Goal: Learn about a topic: Learn about a topic

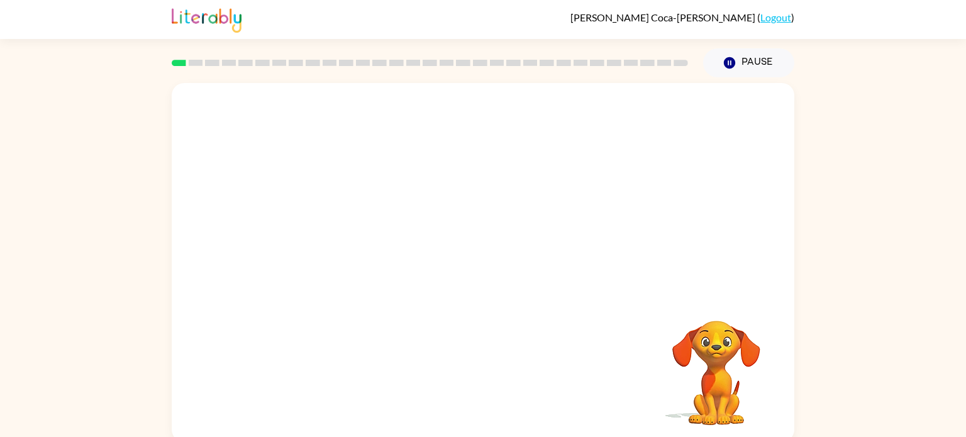
click at [440, 298] on div "Your browser must support playing .mp4 files to use Literably. Please try using…" at bounding box center [483, 262] width 623 height 359
click at [694, 362] on video "Your browser must support playing .mp4 files to use Literably. Please try using…" at bounding box center [716, 364] width 126 height 126
click at [479, 257] on button "button" at bounding box center [483, 269] width 80 height 46
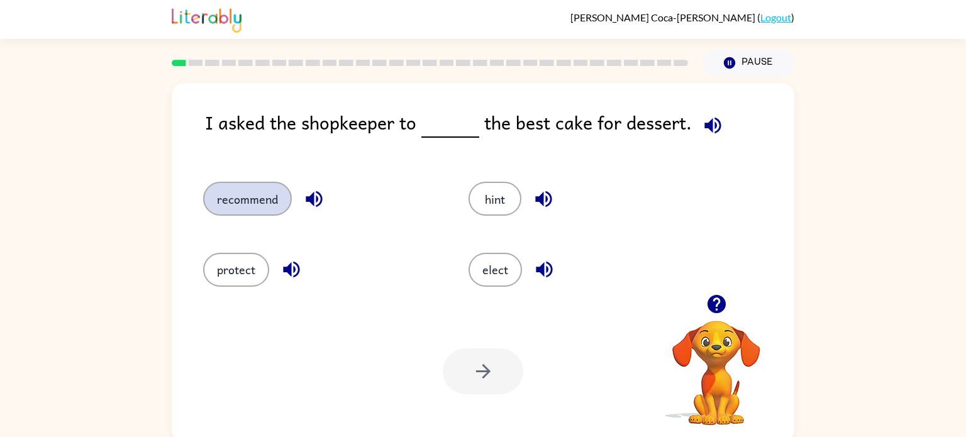
click at [267, 198] on button "recommend" at bounding box center [247, 199] width 89 height 34
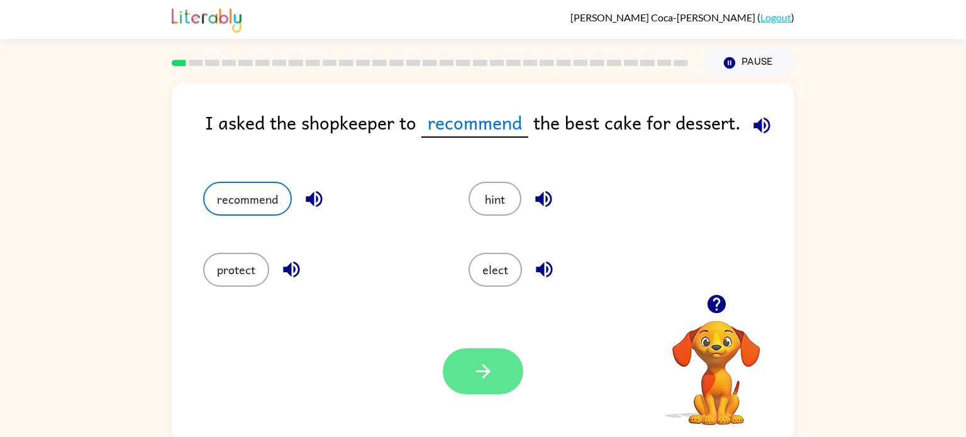
click at [493, 376] on icon "button" at bounding box center [483, 371] width 22 height 22
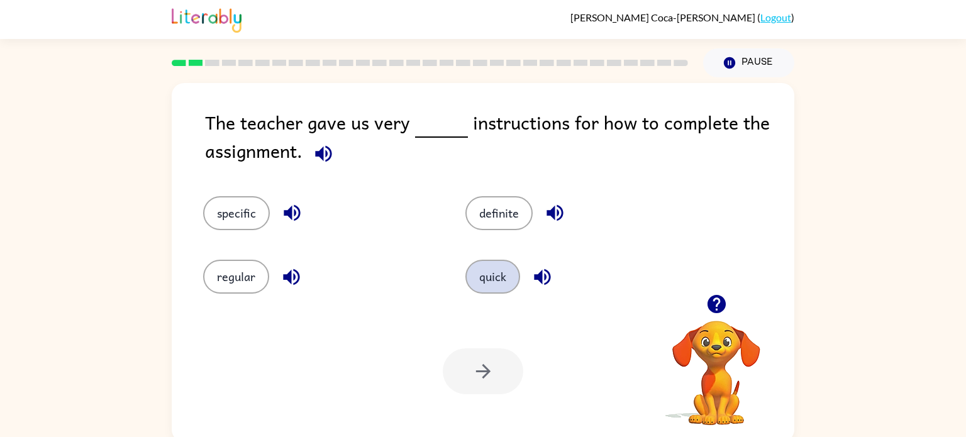
click at [493, 290] on button "quick" at bounding box center [492, 277] width 55 height 34
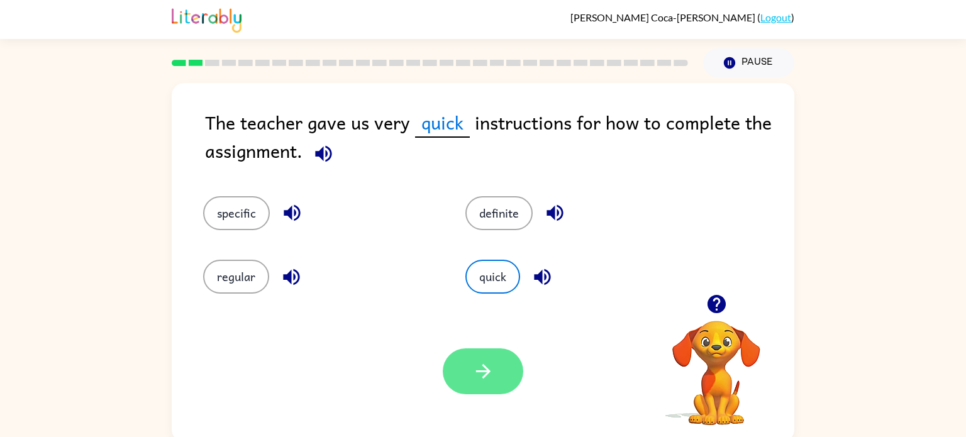
click at [486, 365] on icon "button" at bounding box center [483, 371] width 22 height 22
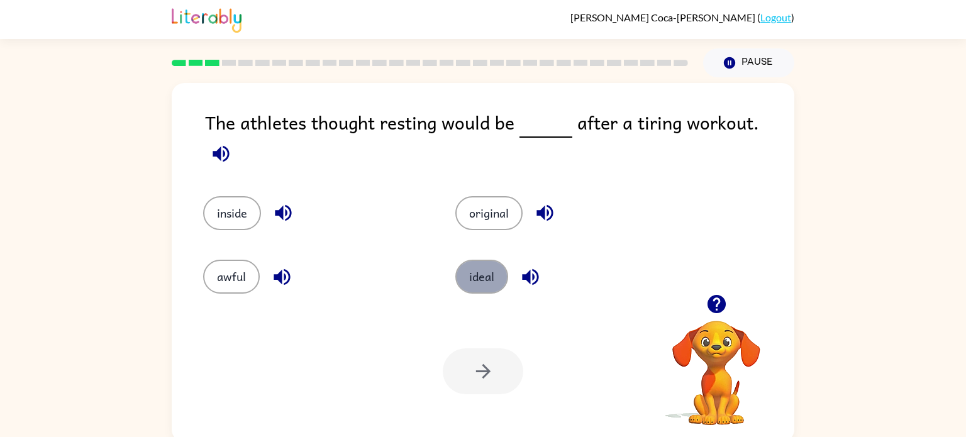
click at [482, 273] on button "ideal" at bounding box center [481, 277] width 53 height 34
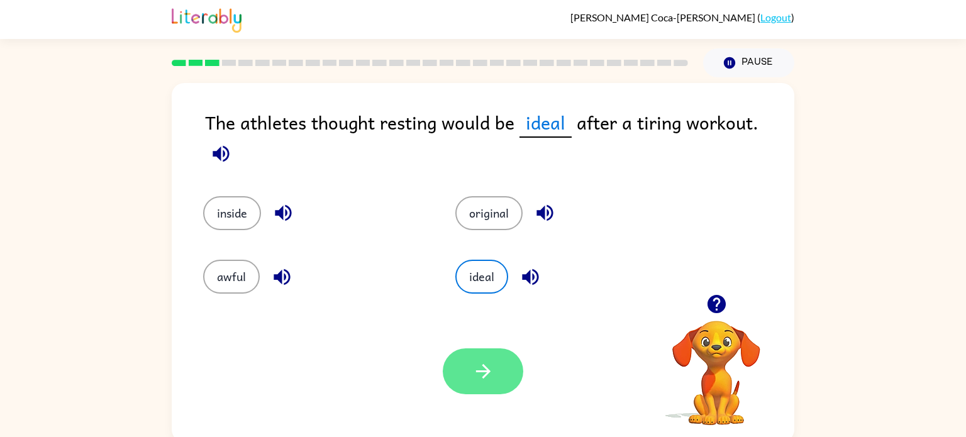
click at [479, 379] on icon "button" at bounding box center [483, 371] width 22 height 22
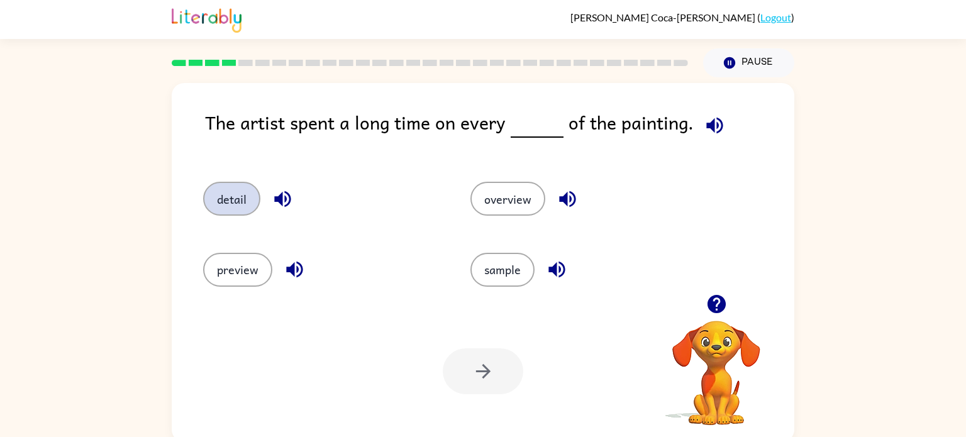
click at [222, 207] on button "detail" at bounding box center [231, 199] width 57 height 34
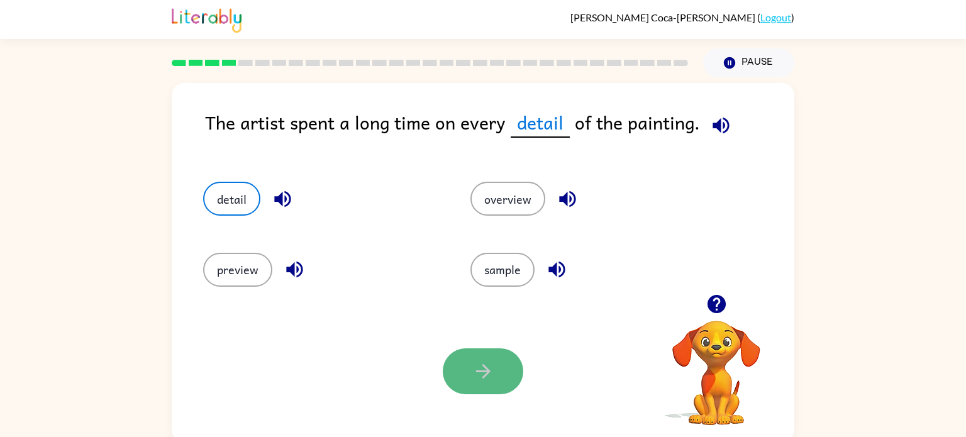
click at [475, 363] on icon "button" at bounding box center [483, 371] width 22 height 22
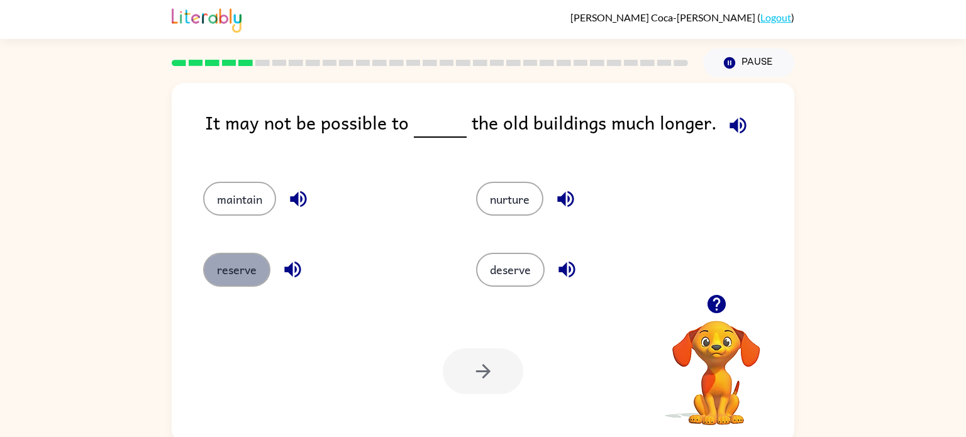
click at [245, 270] on button "reserve" at bounding box center [236, 270] width 67 height 34
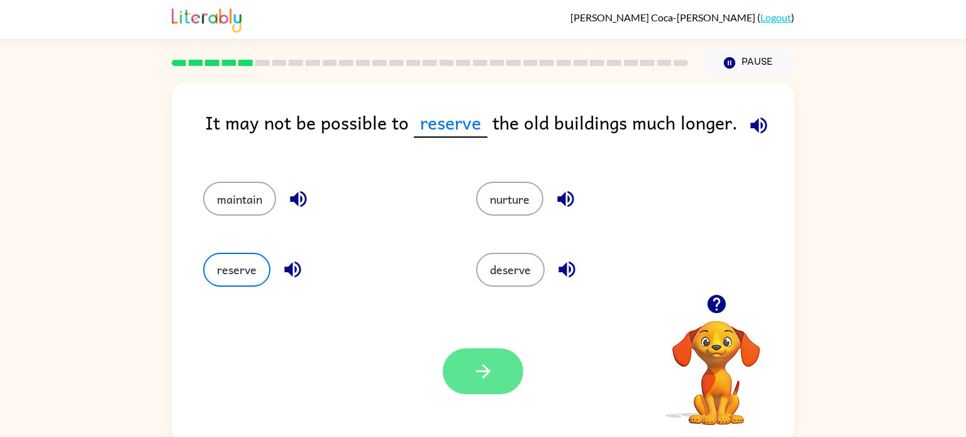
click at [486, 373] on icon "button" at bounding box center [482, 371] width 14 height 14
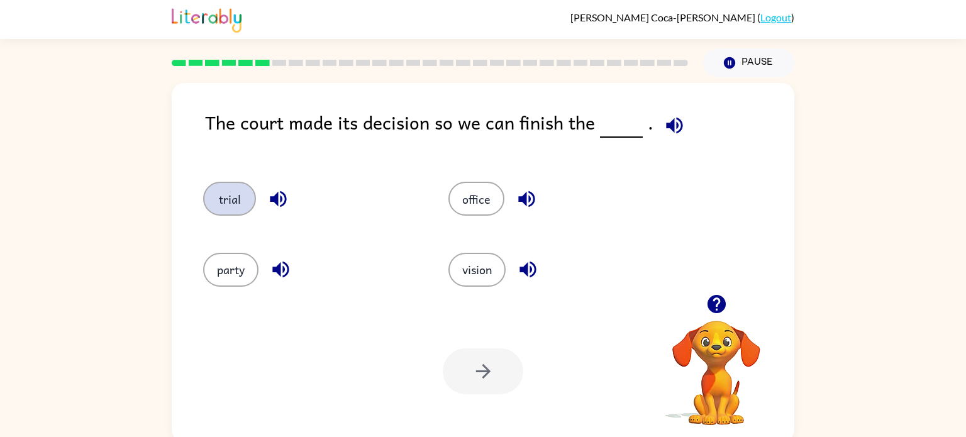
click at [219, 192] on button "trial" at bounding box center [229, 199] width 53 height 34
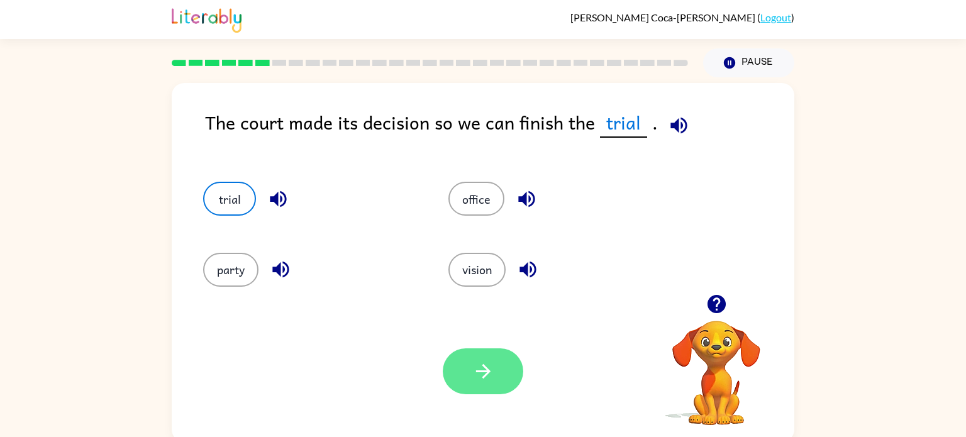
click at [455, 380] on button "button" at bounding box center [483, 371] width 80 height 46
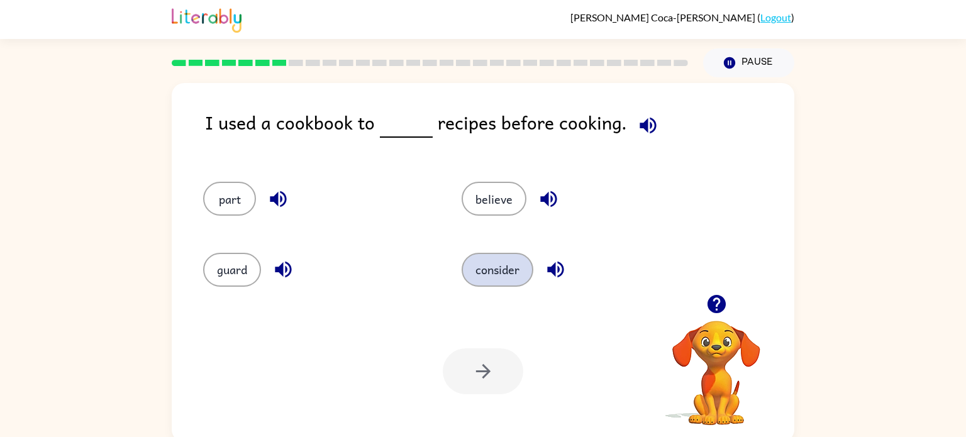
click at [493, 271] on button "consider" at bounding box center [498, 270] width 72 height 34
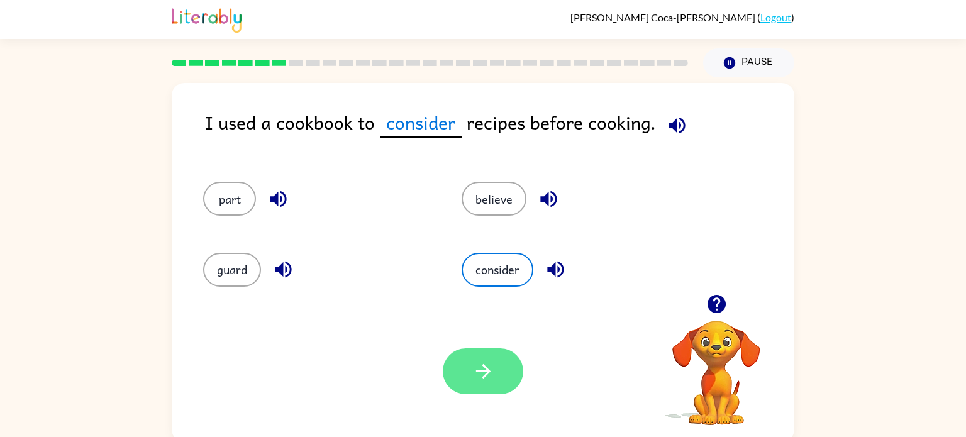
click at [491, 369] on icon "button" at bounding box center [483, 371] width 22 height 22
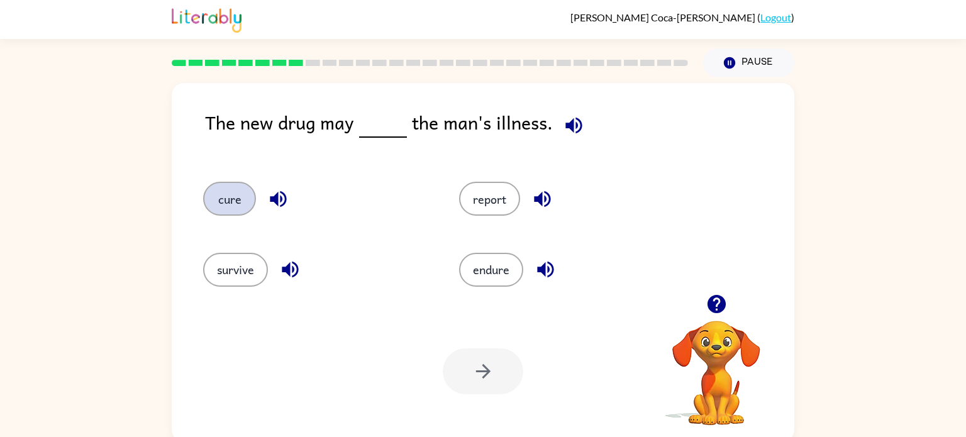
click at [223, 192] on button "cure" at bounding box center [229, 199] width 53 height 34
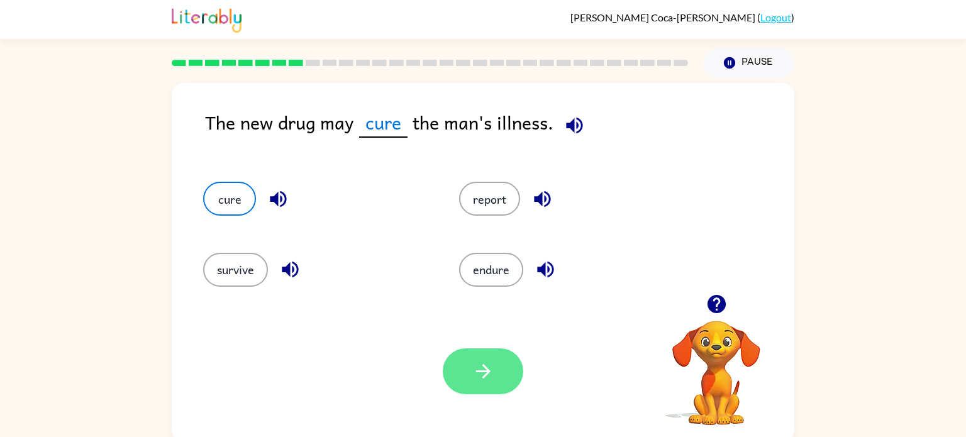
click at [505, 366] on button "button" at bounding box center [483, 371] width 80 height 46
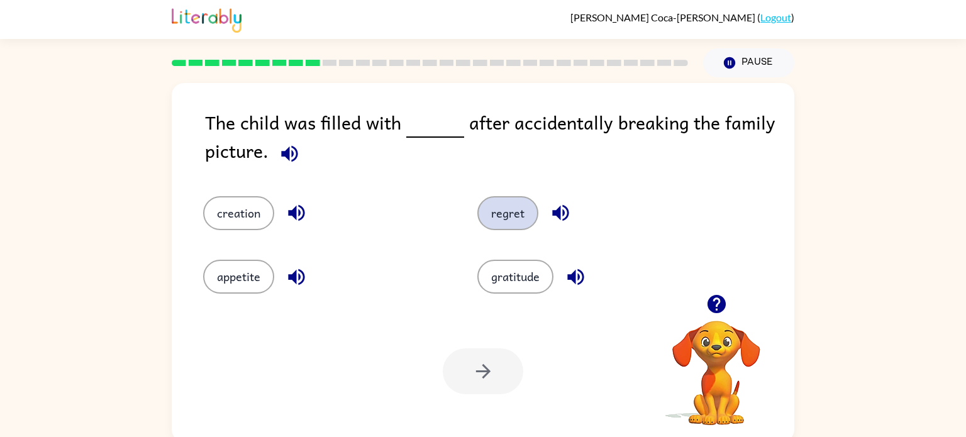
click at [508, 221] on button "regret" at bounding box center [507, 213] width 61 height 34
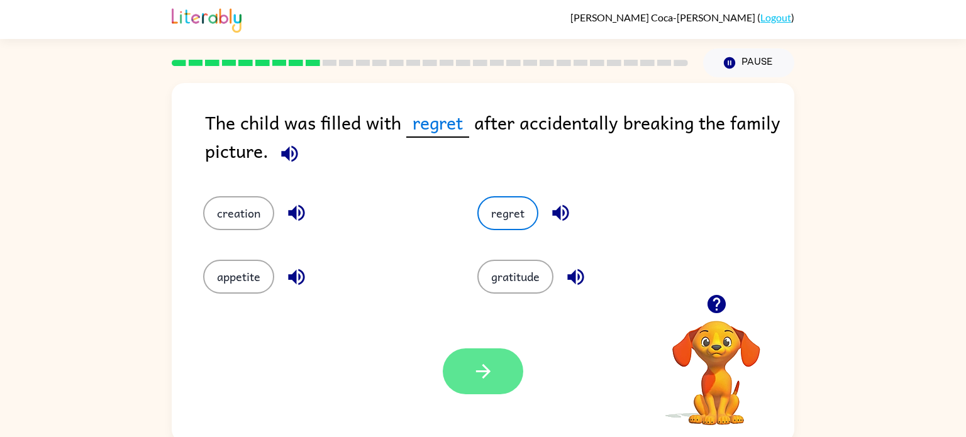
click at [477, 370] on icon "button" at bounding box center [483, 371] width 22 height 22
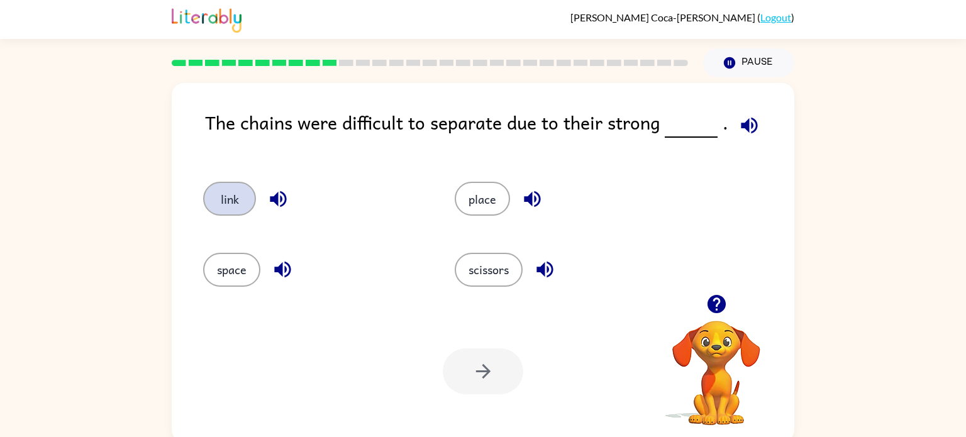
click at [240, 191] on button "link" at bounding box center [229, 199] width 53 height 34
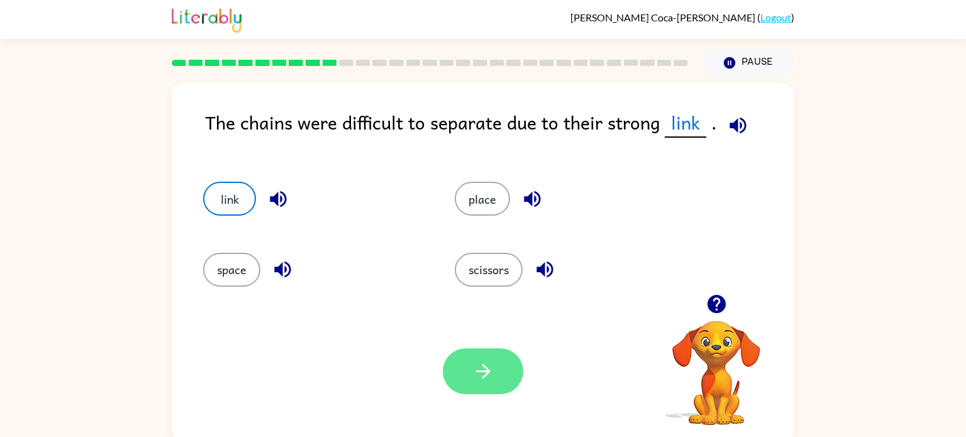
click at [475, 374] on icon "button" at bounding box center [483, 371] width 22 height 22
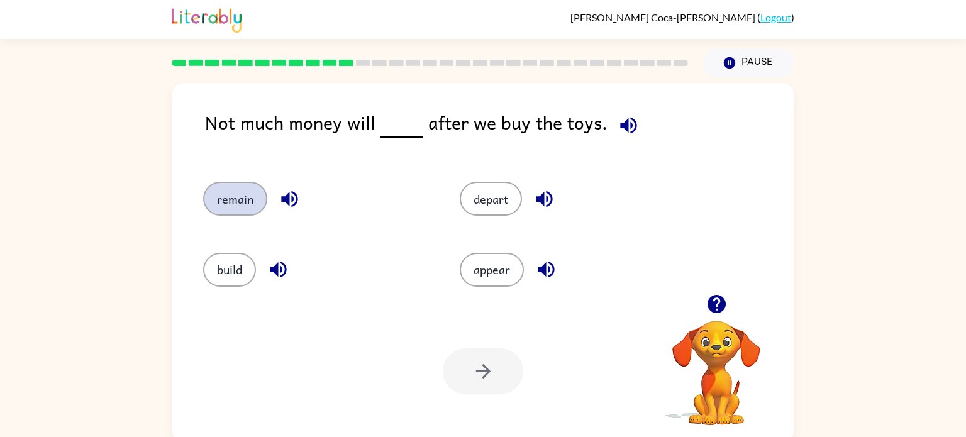
click at [225, 206] on button "remain" at bounding box center [235, 199] width 64 height 34
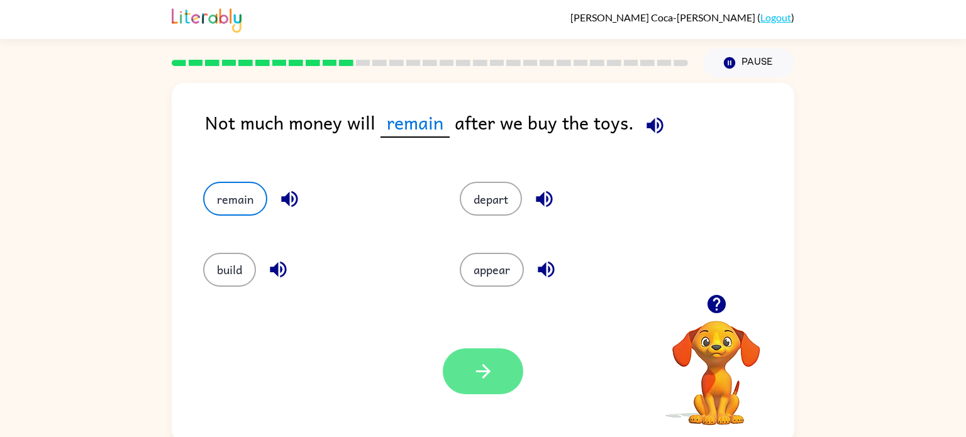
click at [494, 388] on button "button" at bounding box center [483, 371] width 80 height 46
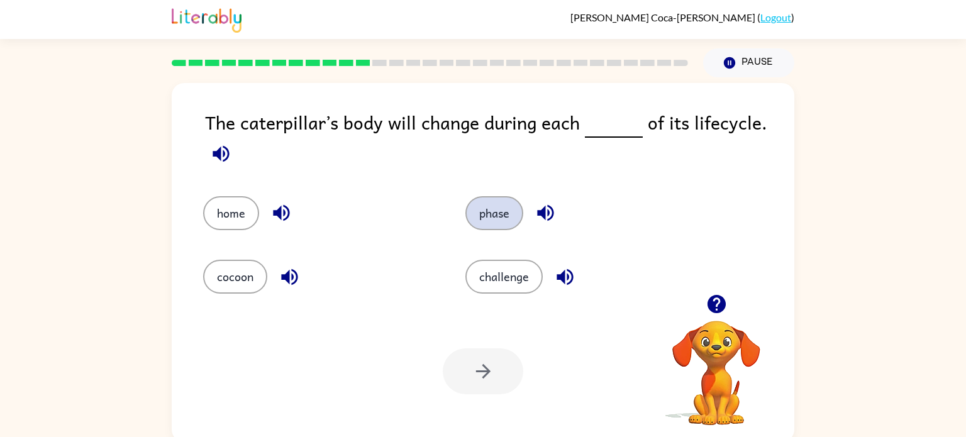
click at [496, 209] on button "phase" at bounding box center [494, 213] width 58 height 34
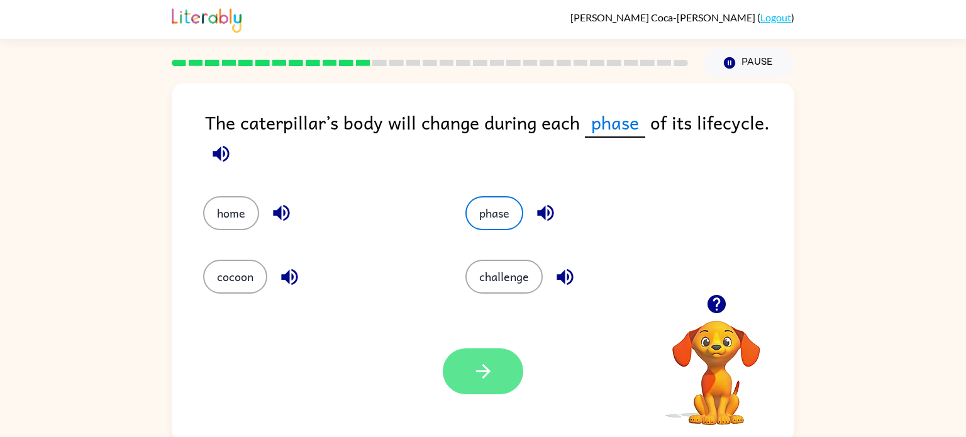
click at [487, 365] on icon "button" at bounding box center [483, 371] width 22 height 22
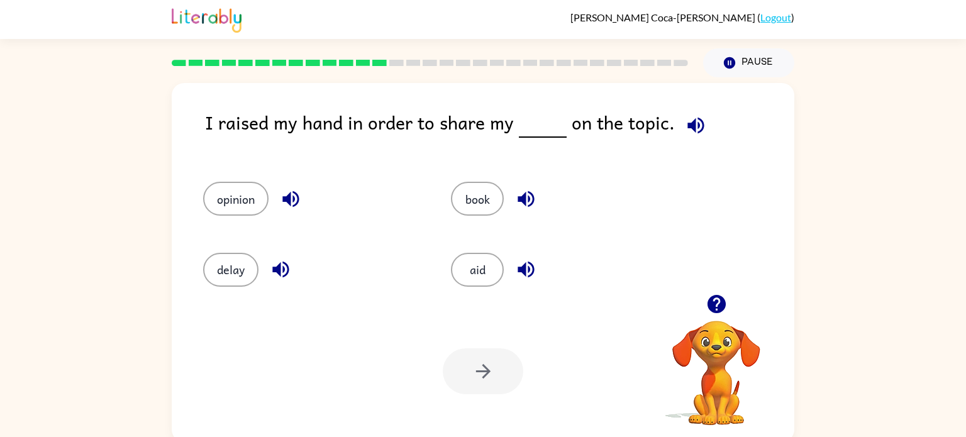
click at [260, 215] on div "opinion" at bounding box center [312, 199] width 219 height 34
click at [229, 198] on button "opinion" at bounding box center [235, 199] width 65 height 34
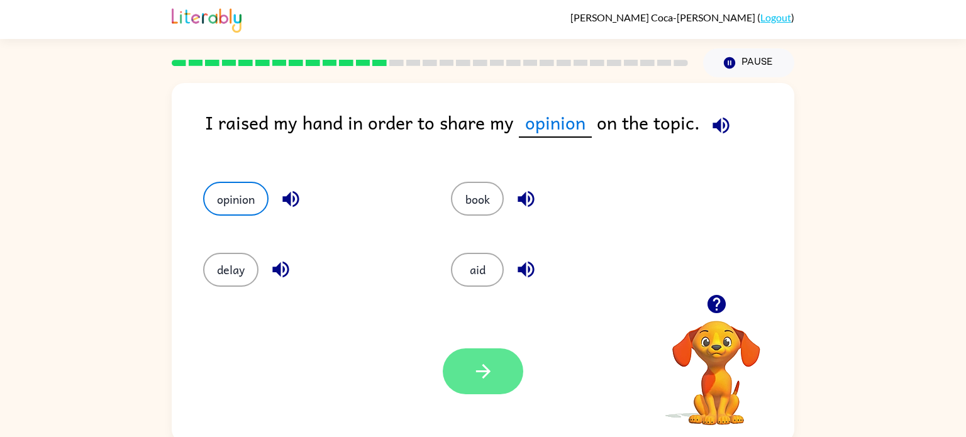
click at [491, 391] on button "button" at bounding box center [483, 371] width 80 height 46
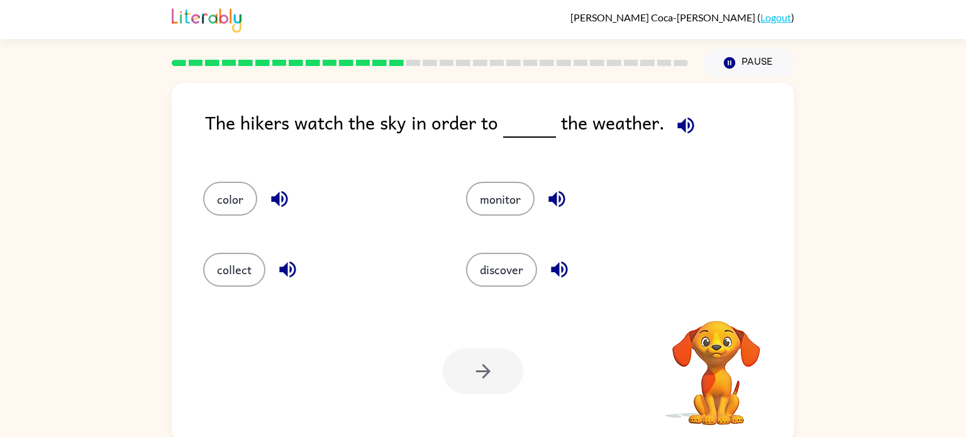
click at [460, 379] on div at bounding box center [483, 371] width 80 height 46
click at [499, 210] on button "monitor" at bounding box center [500, 199] width 69 height 34
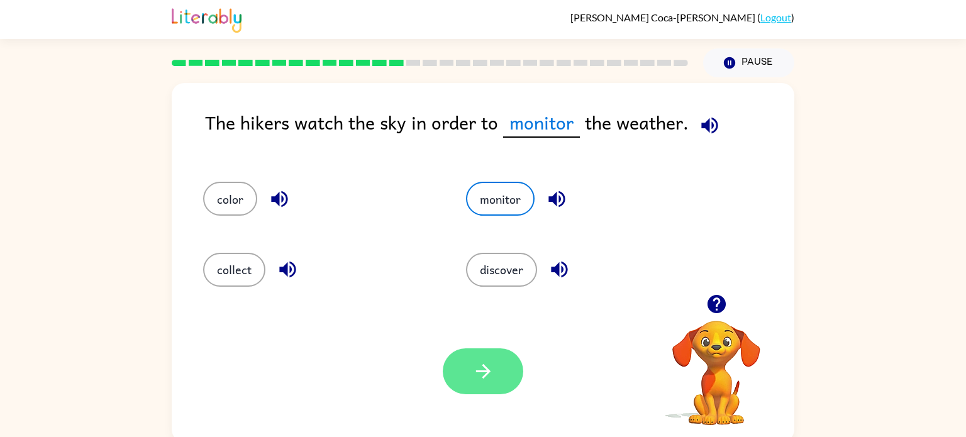
click at [491, 375] on icon "button" at bounding box center [483, 371] width 22 height 22
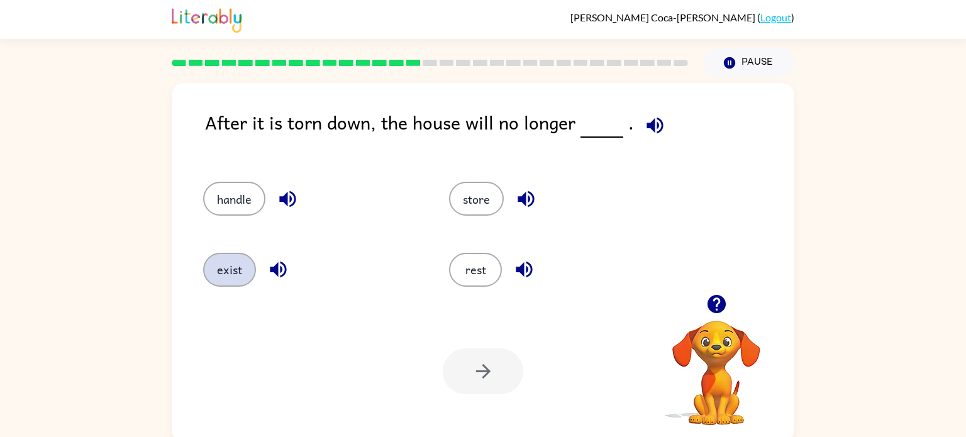
click at [222, 265] on button "exist" at bounding box center [229, 270] width 53 height 34
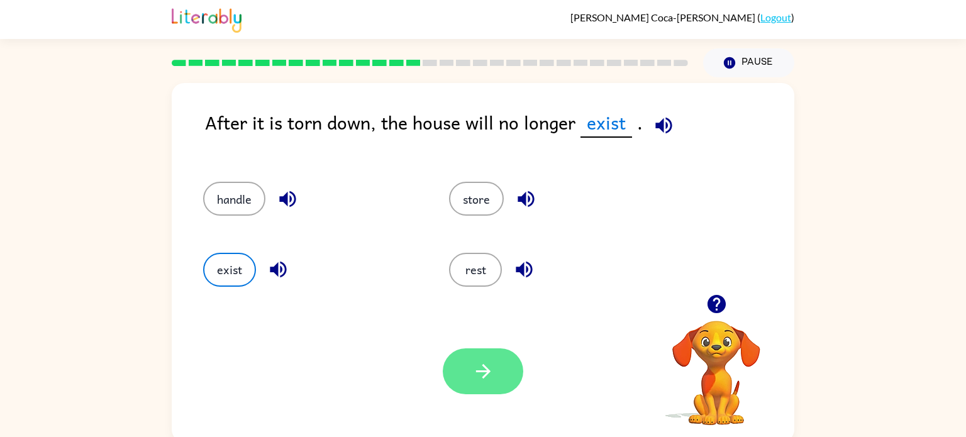
click at [465, 353] on button "button" at bounding box center [483, 371] width 80 height 46
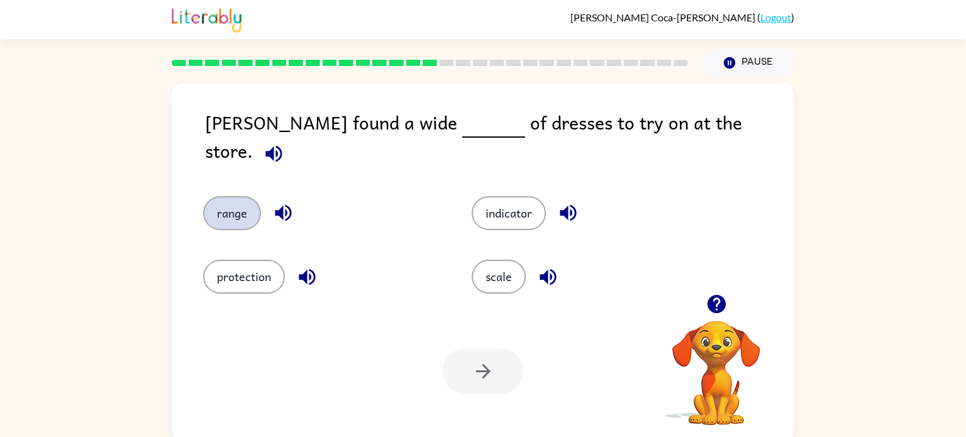
click at [226, 205] on button "range" at bounding box center [232, 213] width 58 height 34
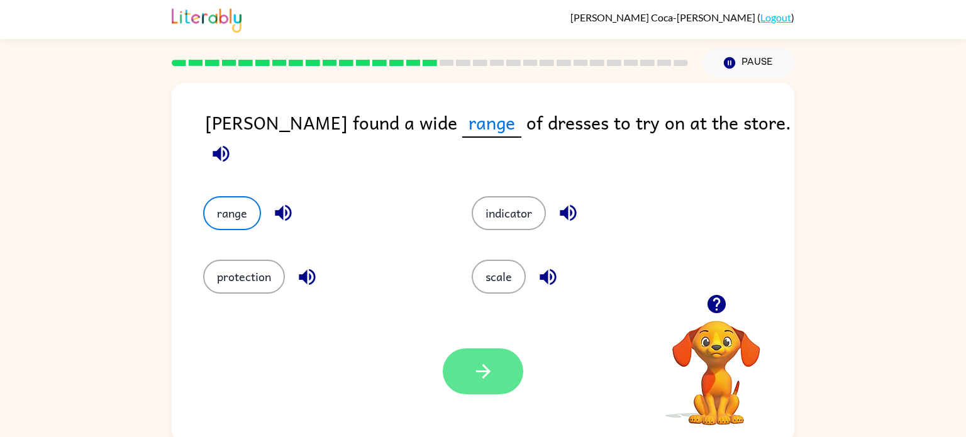
click at [470, 378] on button "button" at bounding box center [483, 371] width 80 height 46
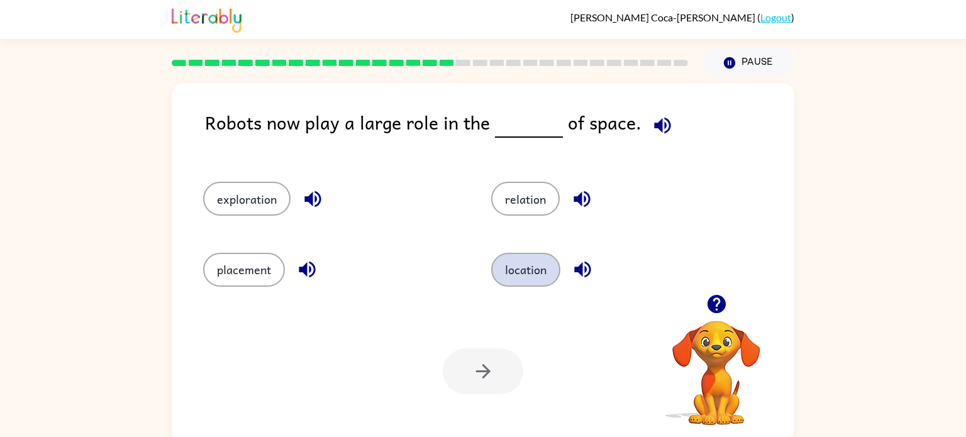
click at [504, 267] on button "location" at bounding box center [525, 270] width 69 height 34
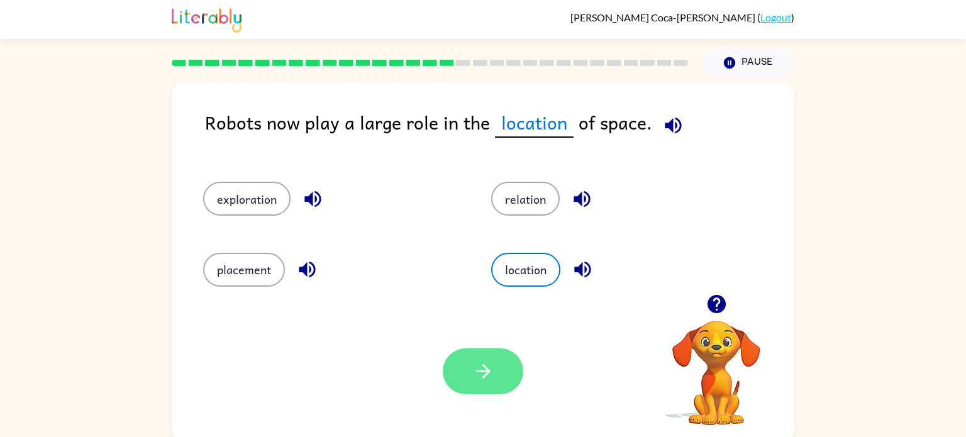
click at [479, 372] on icon "button" at bounding box center [482, 371] width 14 height 14
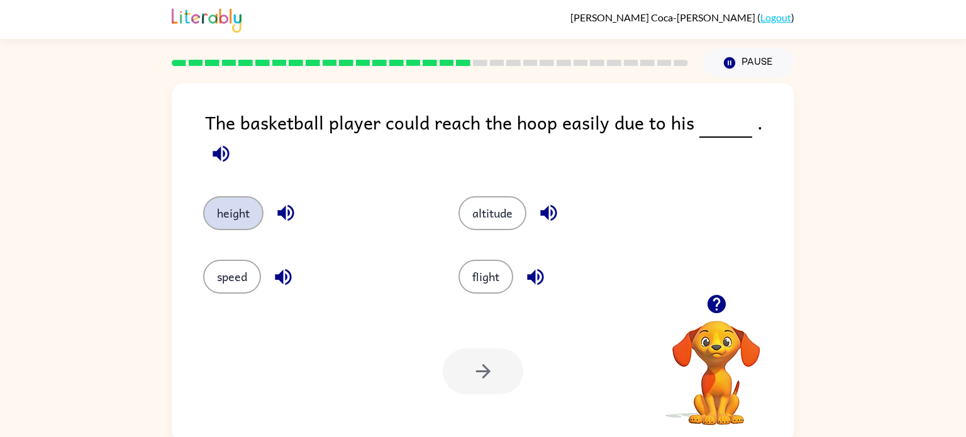
click at [223, 201] on button "height" at bounding box center [233, 213] width 60 height 34
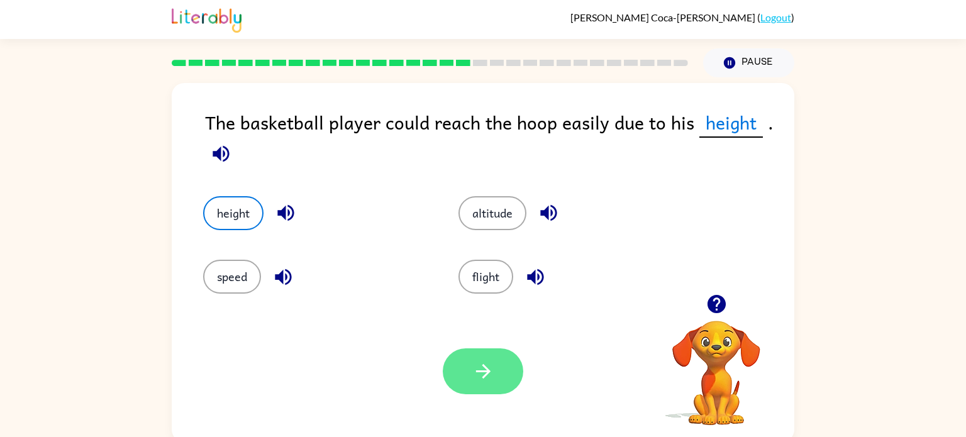
click at [496, 390] on button "button" at bounding box center [483, 371] width 80 height 46
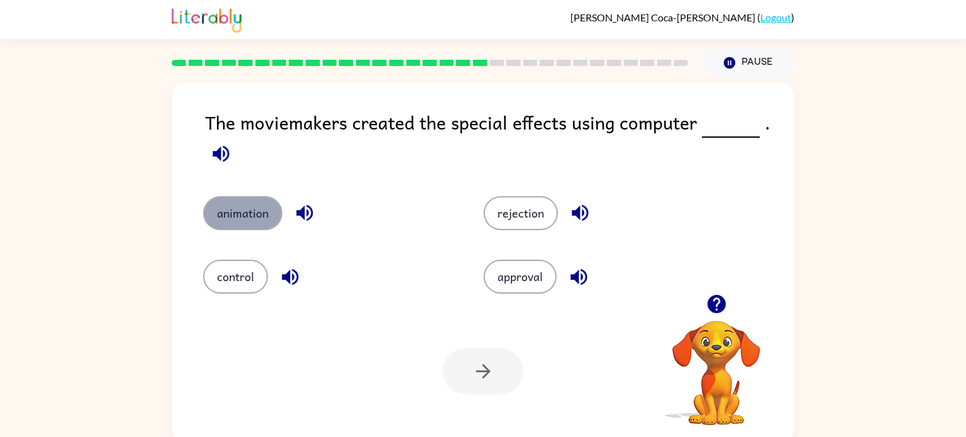
click at [251, 223] on button "animation" at bounding box center [242, 213] width 79 height 34
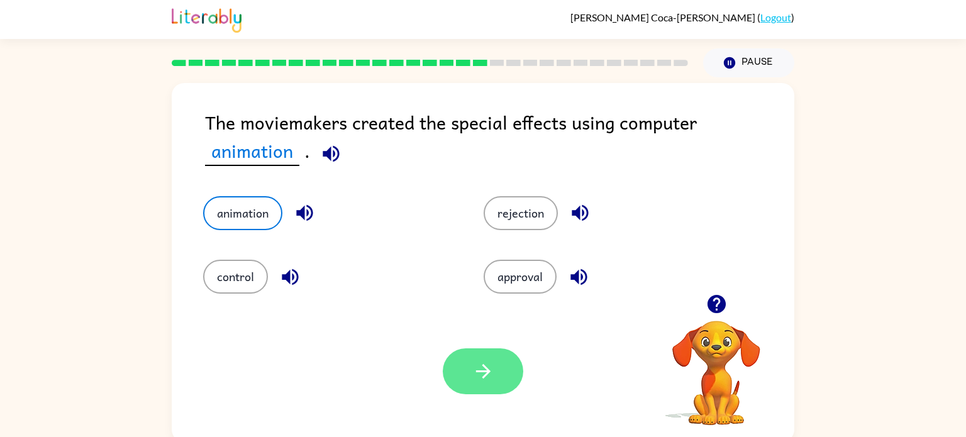
click at [470, 350] on button "button" at bounding box center [483, 371] width 80 height 46
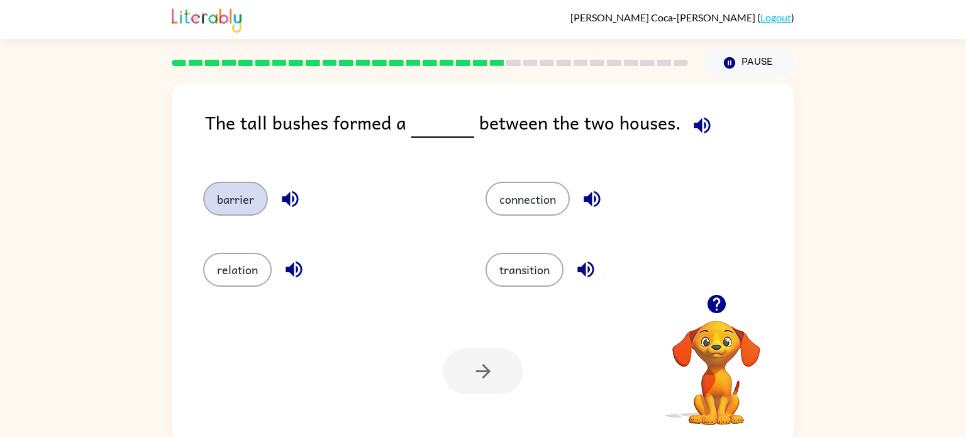
click at [229, 212] on button "barrier" at bounding box center [235, 199] width 65 height 34
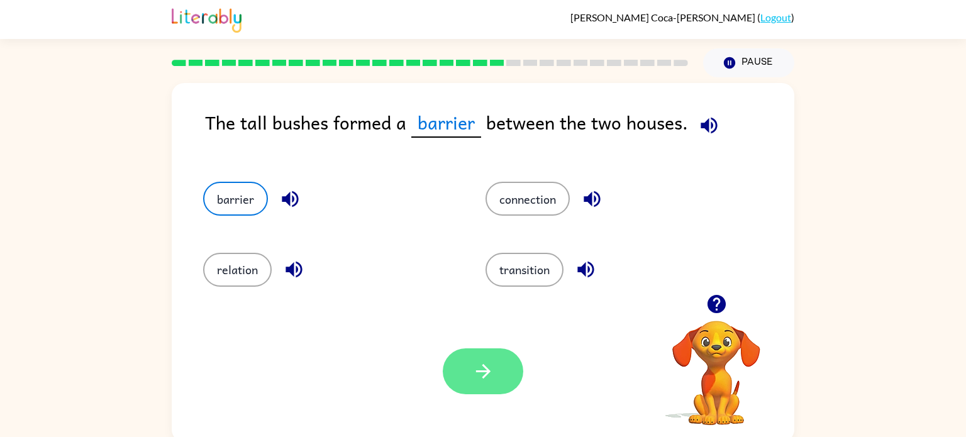
click at [482, 382] on icon "button" at bounding box center [483, 371] width 22 height 22
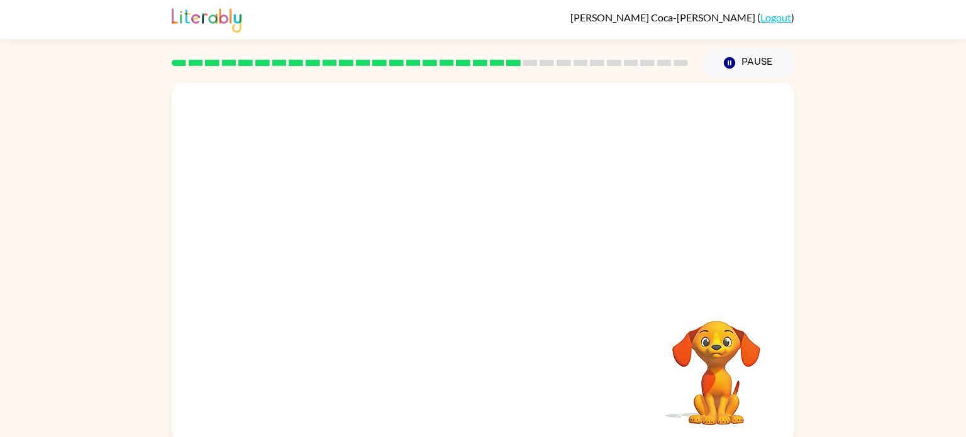
click at [375, 263] on video "Your browser must support playing .mp4 files to use Literably. Please try using…" at bounding box center [483, 188] width 623 height 211
click at [374, 258] on video "Your browser must support playing .mp4 files to use Literably. Please try using…" at bounding box center [483, 188] width 623 height 211
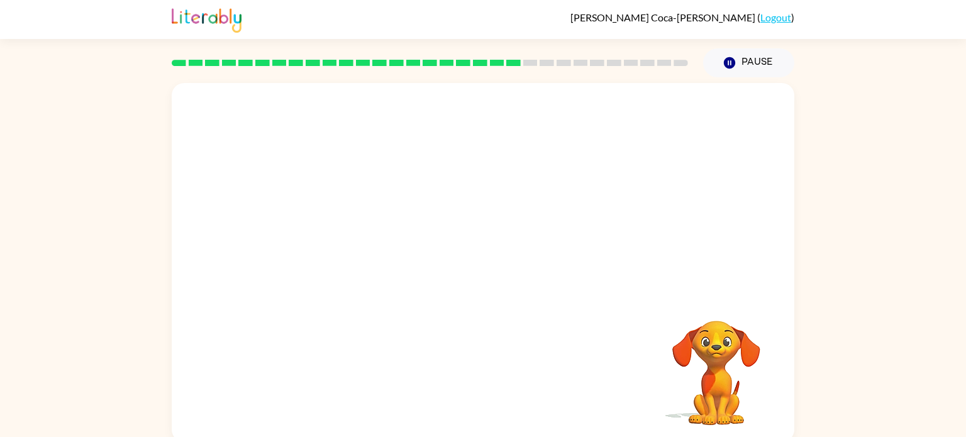
click at [374, 258] on video "Your browser must support playing .mp4 files to use Literably. Please try using…" at bounding box center [483, 188] width 623 height 211
click at [466, 260] on button "button" at bounding box center [483, 269] width 80 height 46
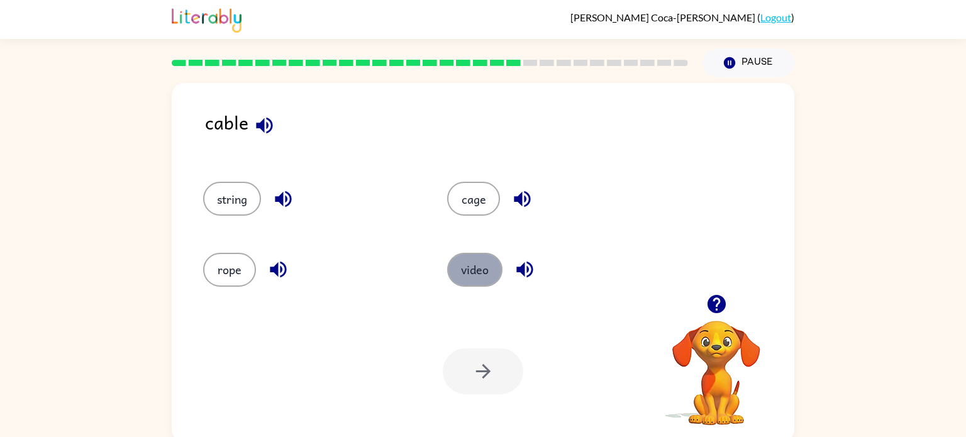
click at [469, 268] on button "video" at bounding box center [474, 270] width 55 height 34
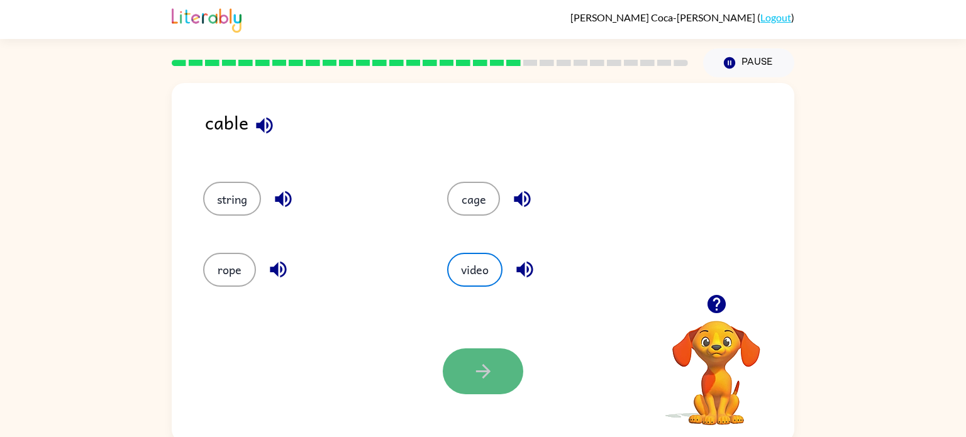
click at [499, 359] on button "button" at bounding box center [483, 371] width 80 height 46
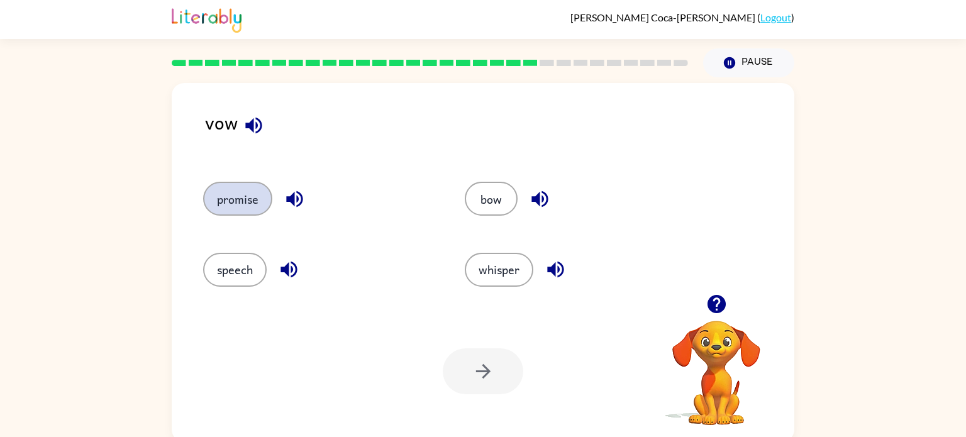
click at [226, 202] on button "promise" at bounding box center [237, 199] width 69 height 34
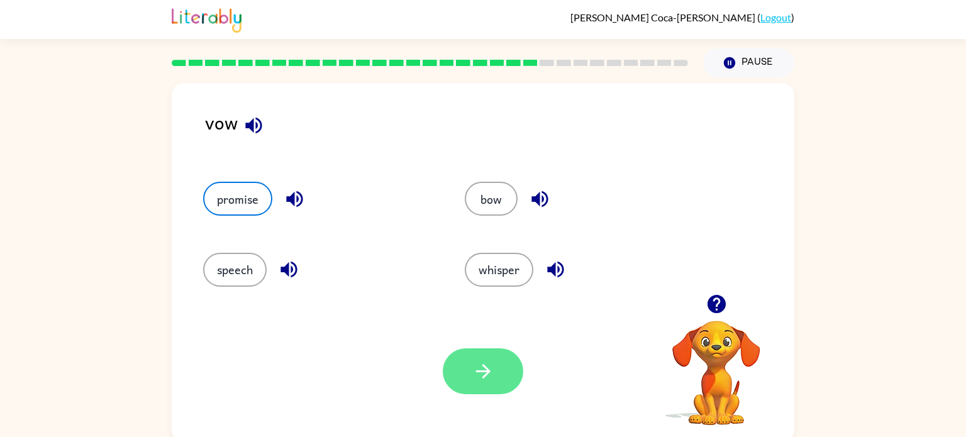
click at [468, 363] on button "button" at bounding box center [483, 371] width 80 height 46
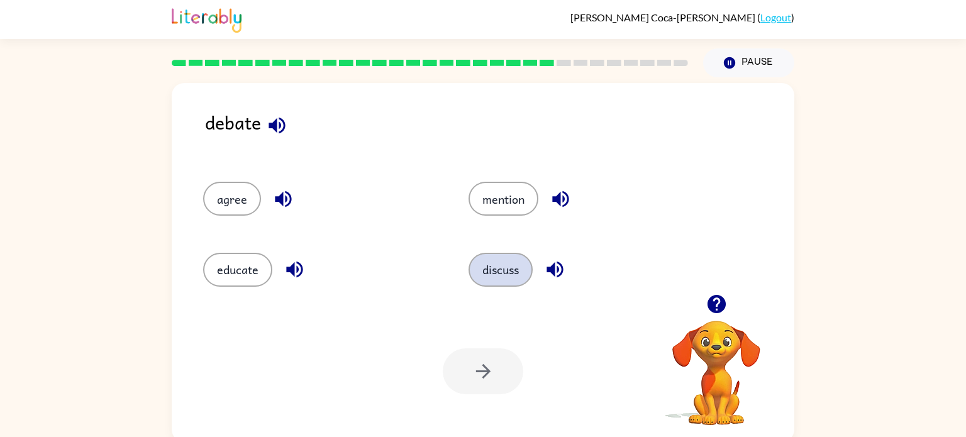
click at [483, 260] on button "discuss" at bounding box center [501, 270] width 64 height 34
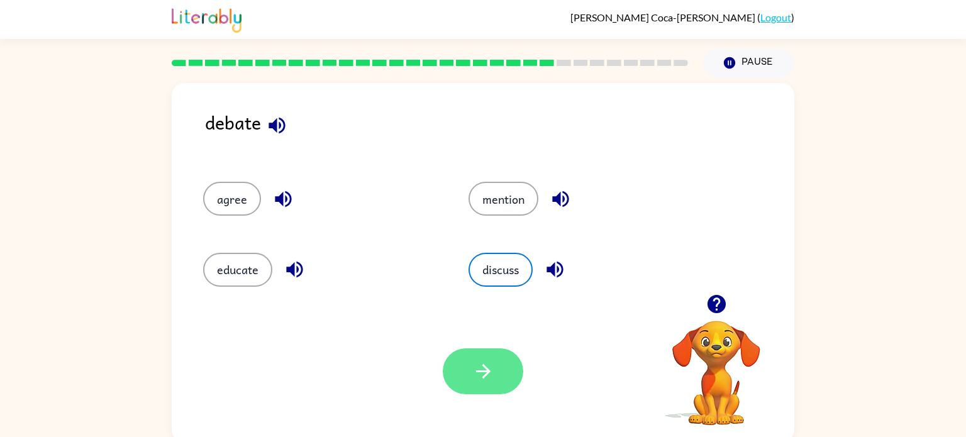
click at [472, 387] on button "button" at bounding box center [483, 371] width 80 height 46
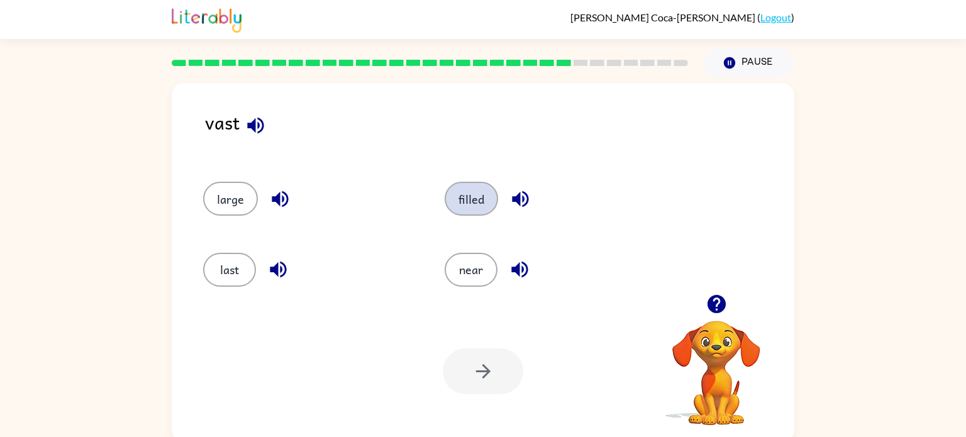
click at [459, 206] on button "filled" at bounding box center [471, 199] width 53 height 34
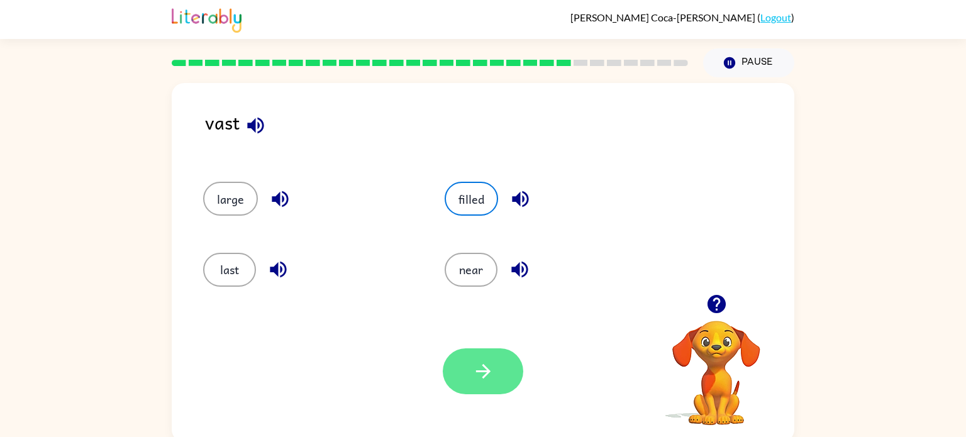
click at [477, 377] on icon "button" at bounding box center [483, 371] width 22 height 22
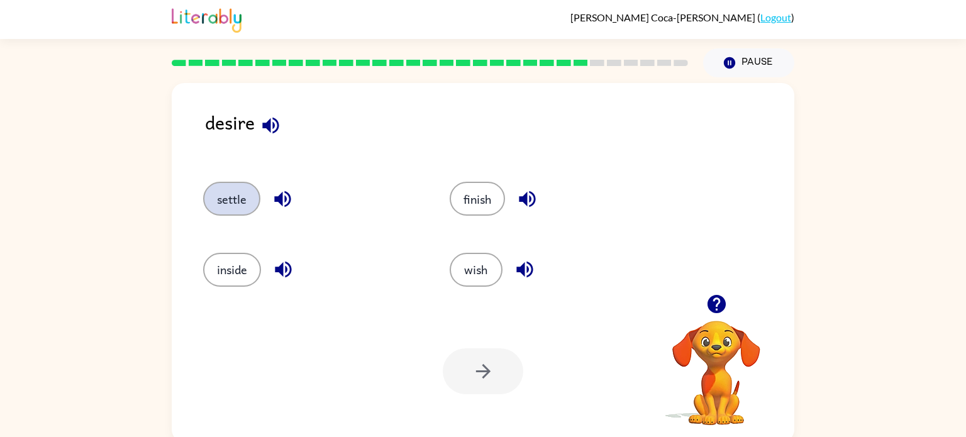
click at [226, 214] on button "settle" at bounding box center [231, 199] width 57 height 34
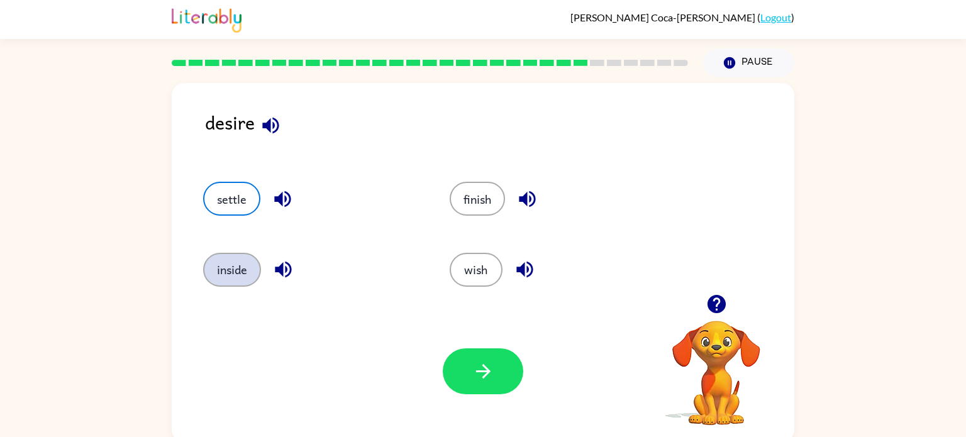
click at [219, 269] on button "inside" at bounding box center [232, 270] width 58 height 34
click at [475, 278] on button "wish" at bounding box center [476, 270] width 53 height 34
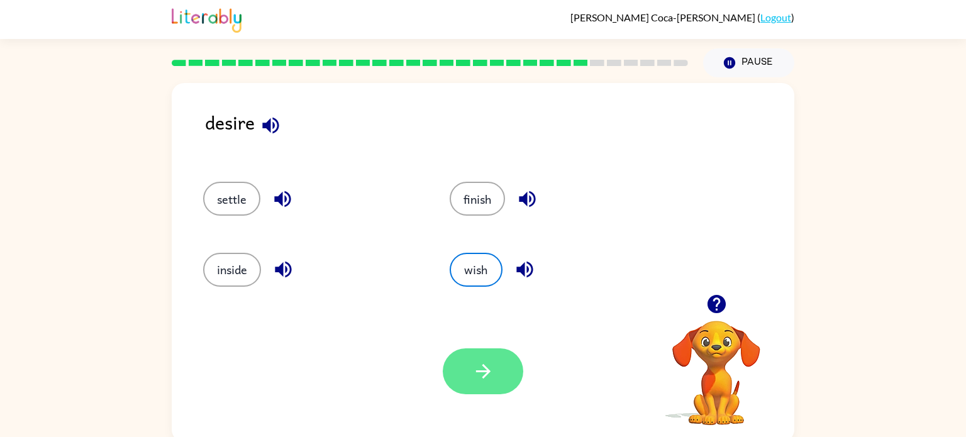
click at [461, 387] on button "button" at bounding box center [483, 371] width 80 height 46
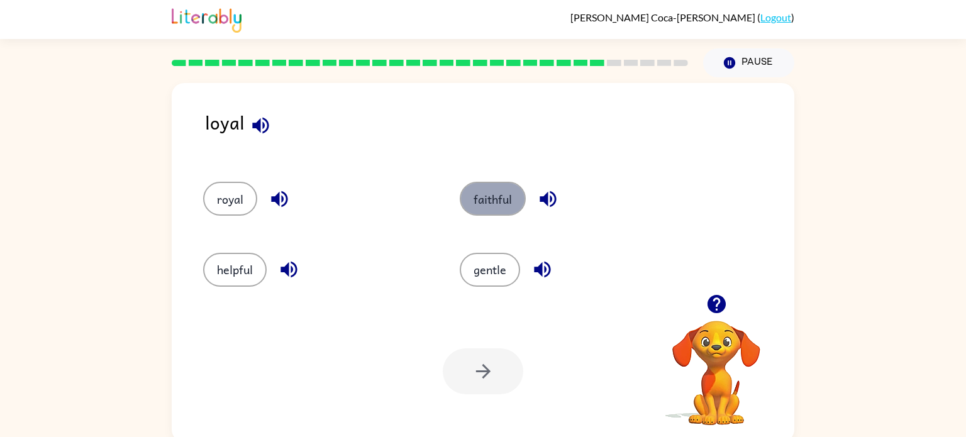
click at [471, 212] on button "faithful" at bounding box center [493, 199] width 66 height 34
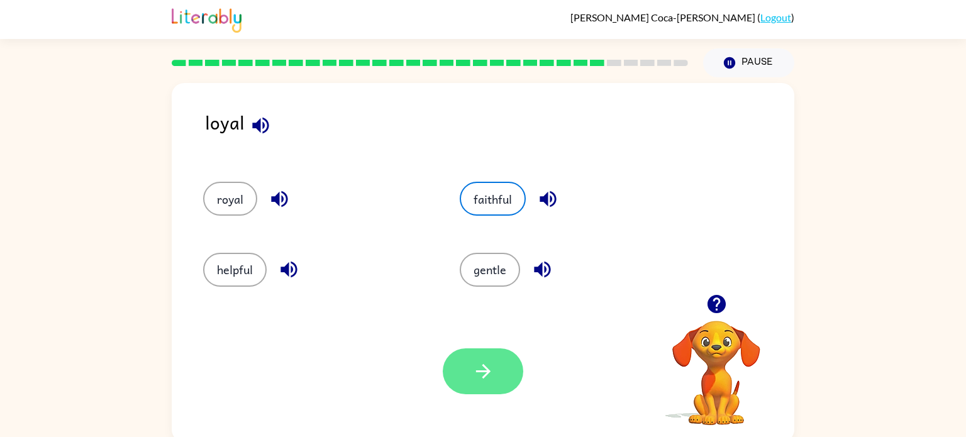
click at [474, 375] on icon "button" at bounding box center [483, 371] width 22 height 22
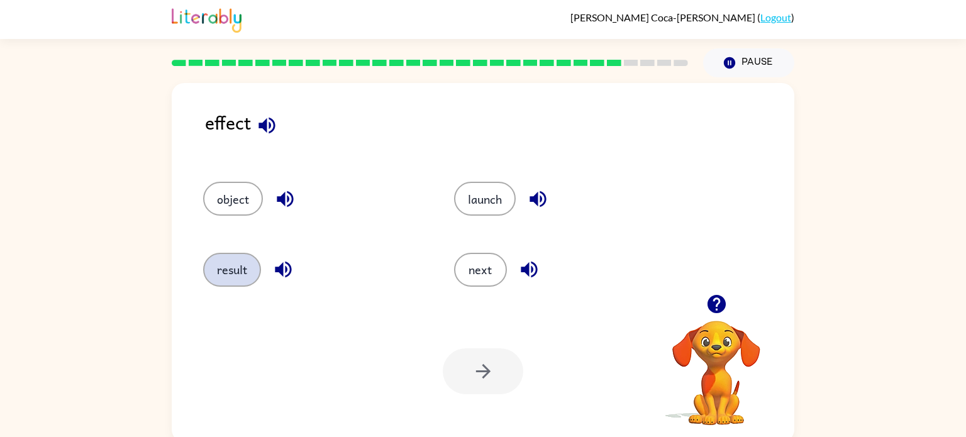
click at [246, 259] on button "result" at bounding box center [232, 270] width 58 height 34
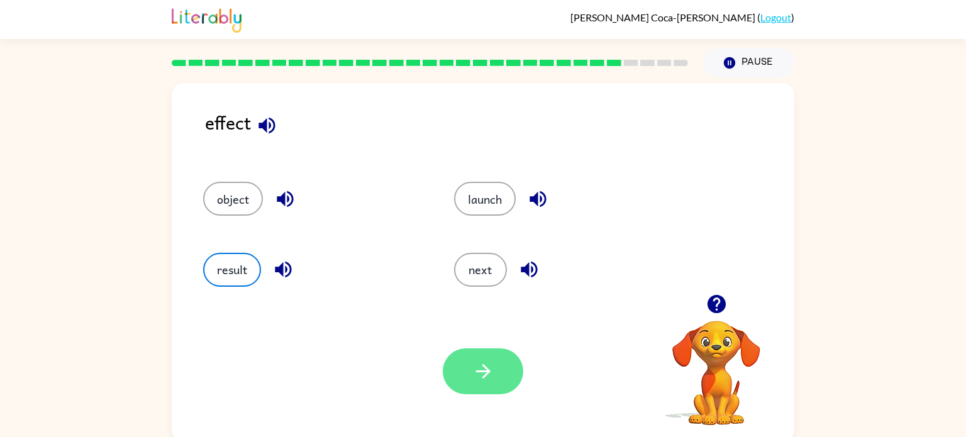
click at [474, 373] on icon "button" at bounding box center [483, 371] width 22 height 22
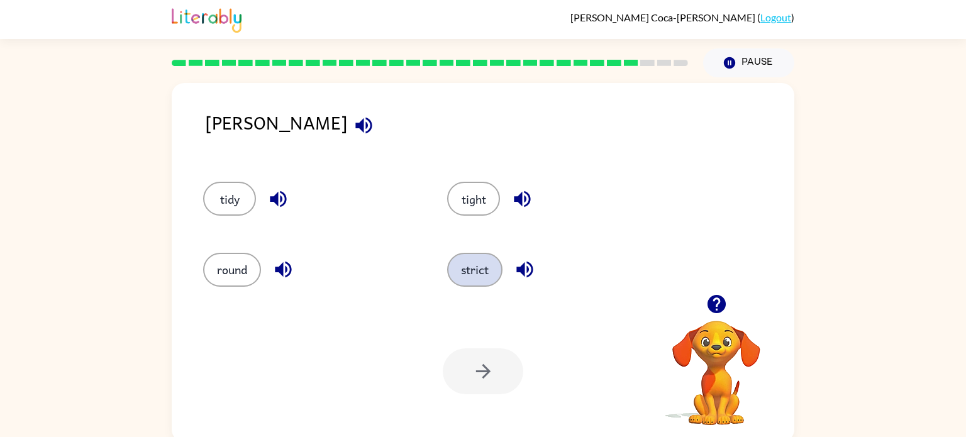
click at [469, 284] on button "strict" at bounding box center [474, 270] width 55 height 34
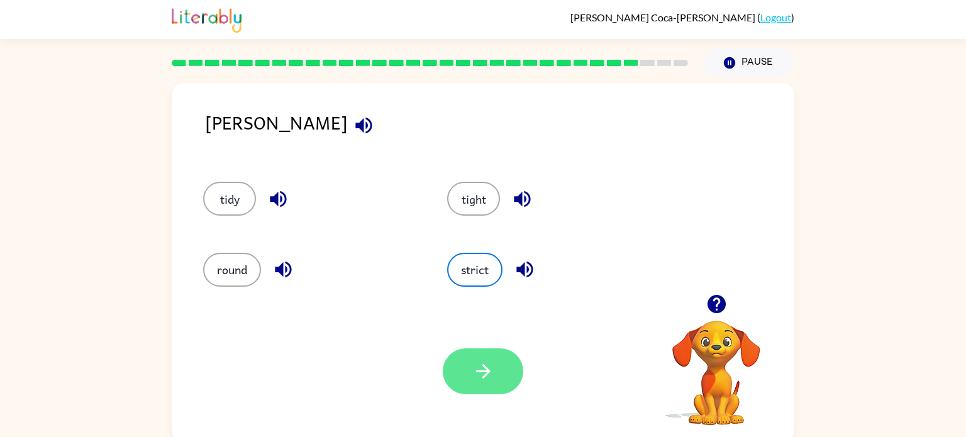
click at [475, 375] on icon "button" at bounding box center [483, 371] width 22 height 22
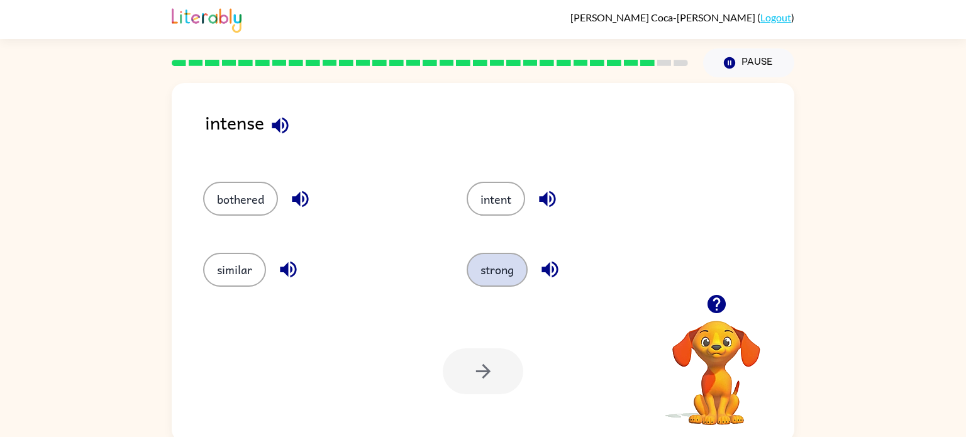
click at [477, 271] on button "strong" at bounding box center [497, 270] width 61 height 34
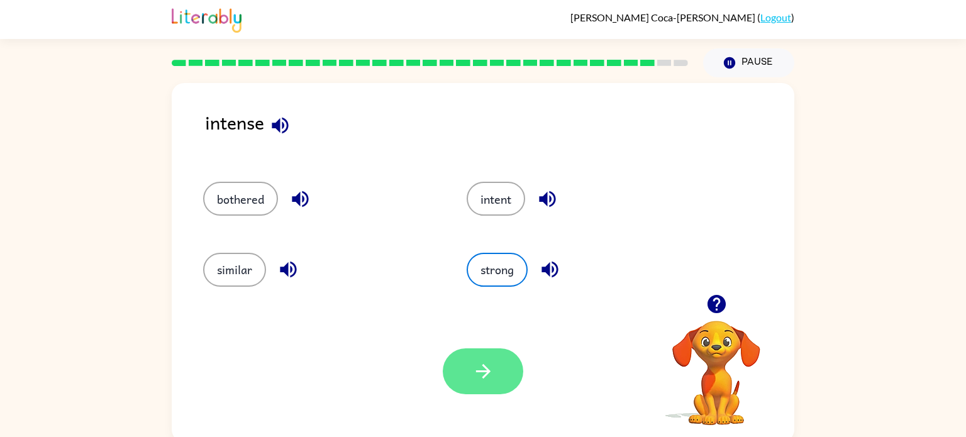
click at [480, 375] on icon "button" at bounding box center [483, 371] width 22 height 22
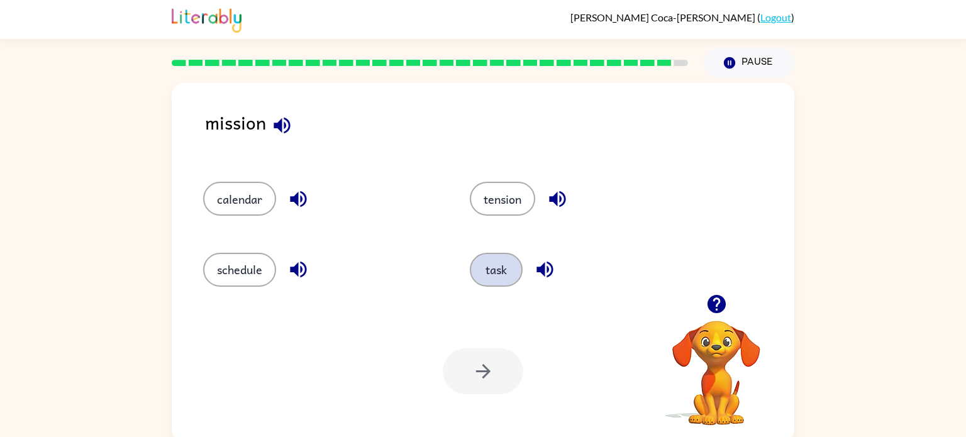
click at [487, 275] on button "task" at bounding box center [496, 270] width 53 height 34
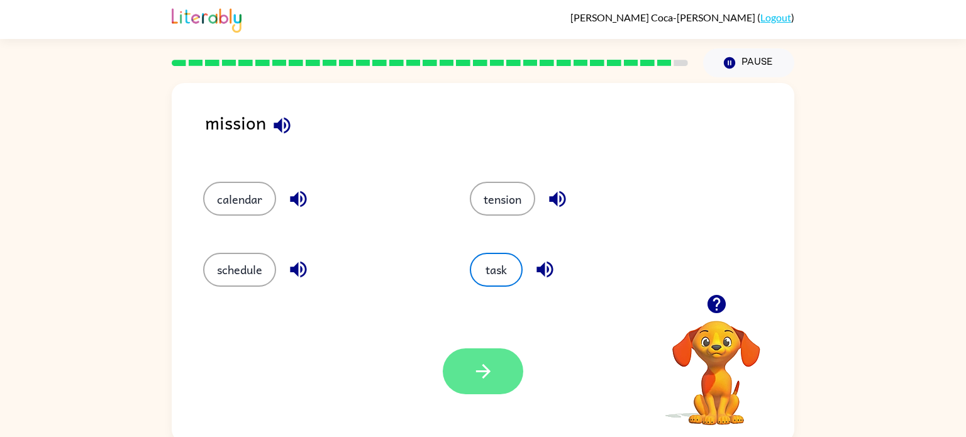
click at [470, 365] on button "button" at bounding box center [483, 371] width 80 height 46
